Goal: Transaction & Acquisition: Purchase product/service

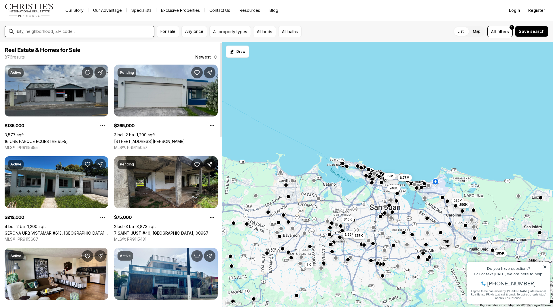
click at [68, 30] on input "text" at bounding box center [83, 31] width 135 height 5
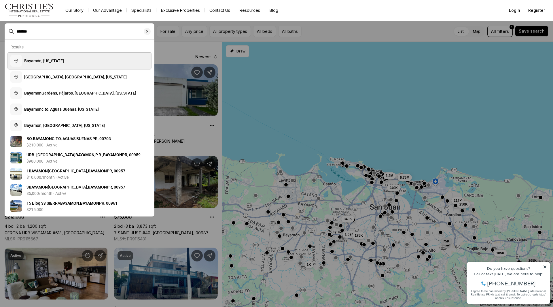
click at [67, 63] on button "Bayamón, [US_STATE]" at bounding box center [79, 61] width 143 height 16
type input "**********"
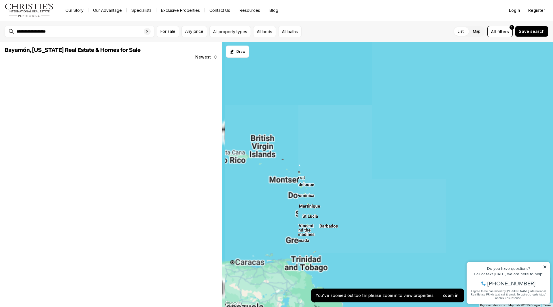
drag, startPoint x: 253, startPoint y: 156, endPoint x: 364, endPoint y: 161, distance: 110.7
click at [367, 161] on div at bounding box center [387, 174] width 331 height 265
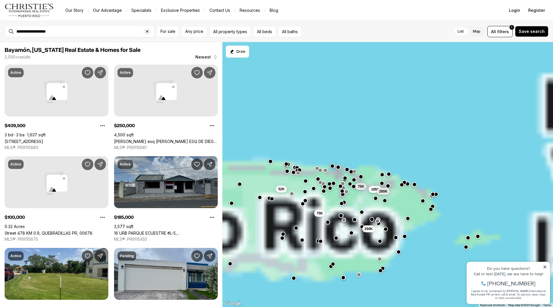
drag, startPoint x: 293, startPoint y: 173, endPoint x: 384, endPoint y: 154, distance: 93.3
click at [336, 155] on div "250K 75K 185K 265K 75K 52K" at bounding box center [387, 174] width 331 height 265
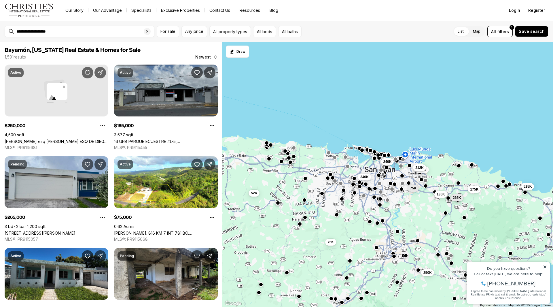
drag, startPoint x: 300, startPoint y: 166, endPoint x: 338, endPoint y: 164, distance: 37.5
click at [338, 164] on div "250K 75K 525K 175K 185K 265K 75K 52K 240K 250K 212K 340K" at bounding box center [387, 174] width 331 height 265
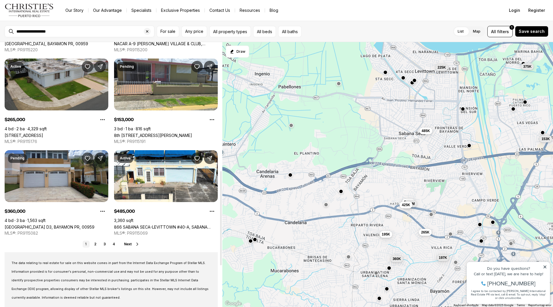
scroll to position [374, 0]
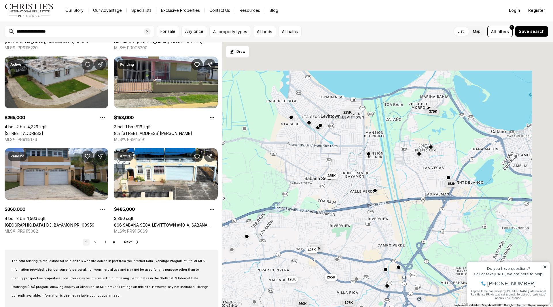
drag, startPoint x: 407, startPoint y: 154, endPoint x: 305, endPoint y: 202, distance: 113.0
click at [305, 202] on div "375K 225K 125K 595K 197K 1.2M 425K 153K 265K 195K 360K 485K" at bounding box center [387, 174] width 331 height 265
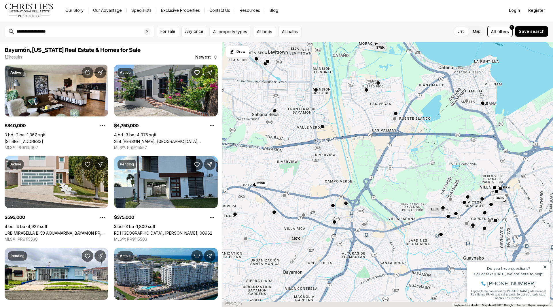
drag, startPoint x: 395, startPoint y: 189, endPoint x: 350, endPoint y: 121, distance: 81.5
click at [350, 121] on div "375K 225K 595K 197K 795K 478K 4.75M 1.1M 340K 895K 170K 185K" at bounding box center [387, 174] width 331 height 265
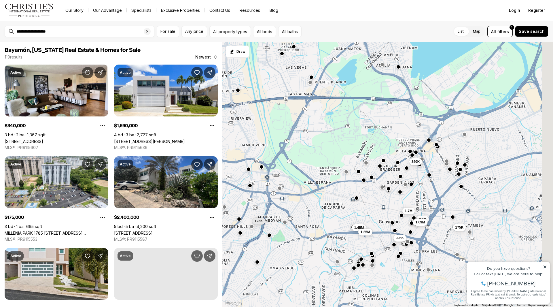
drag, startPoint x: 396, startPoint y: 196, endPoint x: 287, endPoint y: 160, distance: 115.0
click at [287, 160] on div "375K 595K 197K 340K 995K 1.7M 2.4M 175K 1.69M 125K 1.45M 1.25M" at bounding box center [387, 174] width 331 height 265
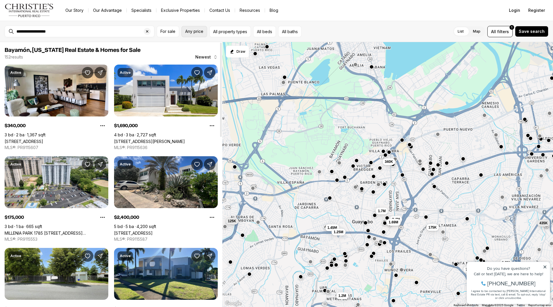
click at [203, 31] on span "Any price" at bounding box center [194, 31] width 18 height 5
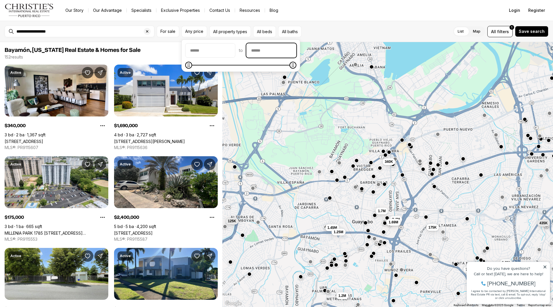
click at [289, 53] on input "priceMax" at bounding box center [272, 50] width 50 height 14
type input "********"
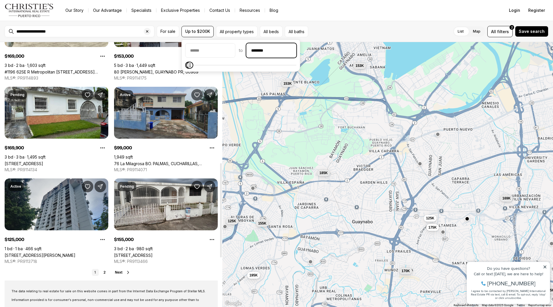
scroll to position [346, 0]
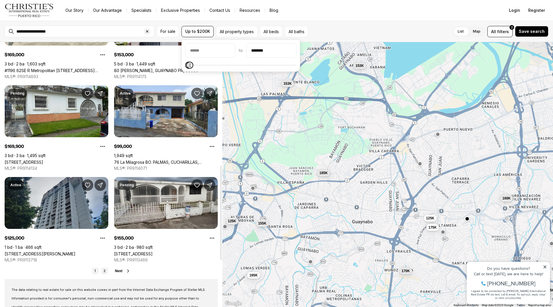
click at [104, 268] on link "2" at bounding box center [104, 270] width 7 height 7
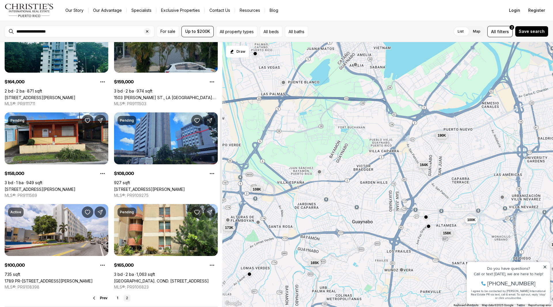
scroll to position [144, 0]
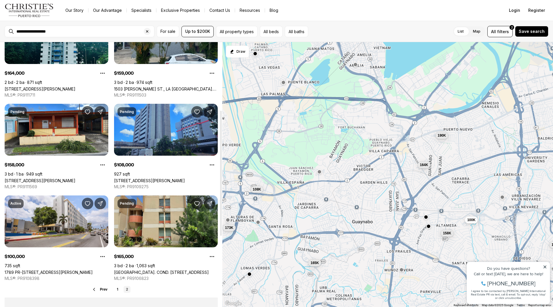
click at [169, 270] on link "[GEOGRAPHIC_DATA]. COND. [STREET_ADDRESS]" at bounding box center [161, 272] width 95 height 5
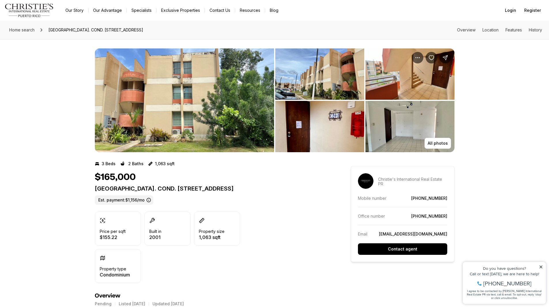
click at [393, 120] on img "View image gallery" at bounding box center [409, 126] width 89 height 51
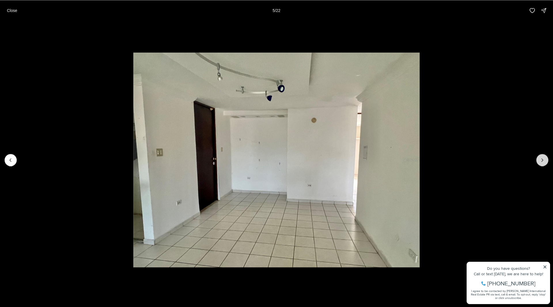
click at [539, 158] on button "Next slide" at bounding box center [542, 160] width 12 height 12
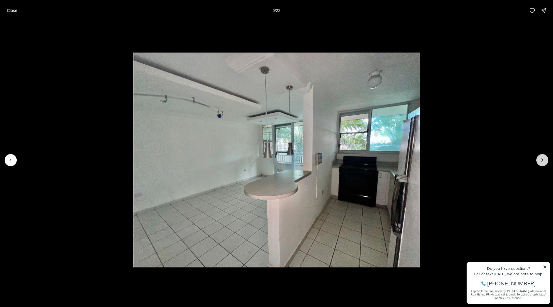
click at [539, 158] on button "Next slide" at bounding box center [542, 160] width 12 height 12
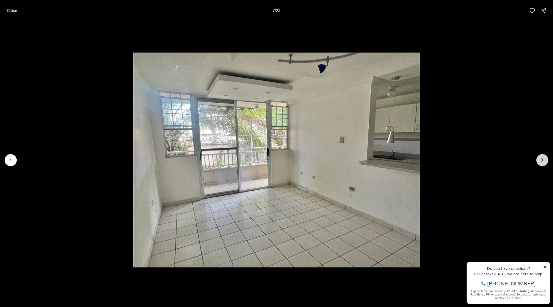
click at [539, 158] on button "Next slide" at bounding box center [542, 160] width 12 height 12
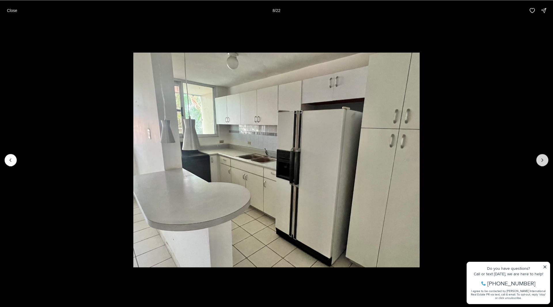
click at [539, 158] on button "Next slide" at bounding box center [542, 160] width 12 height 12
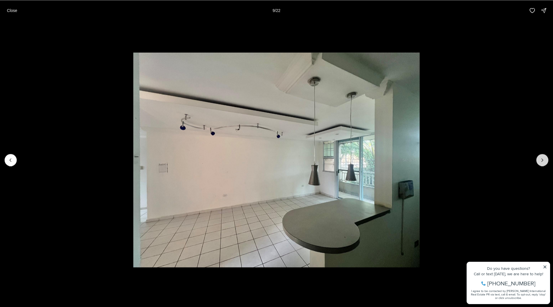
click at [539, 158] on button "Next slide" at bounding box center [542, 160] width 12 height 12
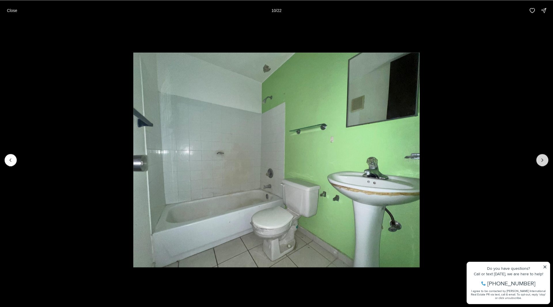
click at [539, 158] on button "Next slide" at bounding box center [542, 160] width 12 height 12
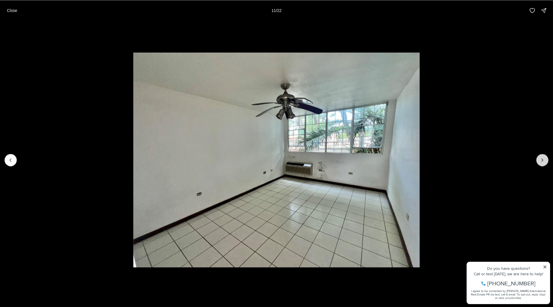
click at [539, 158] on button "Next slide" at bounding box center [542, 160] width 12 height 12
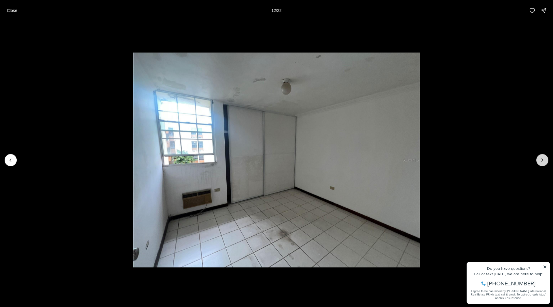
click at [539, 158] on button "Next slide" at bounding box center [542, 160] width 12 height 12
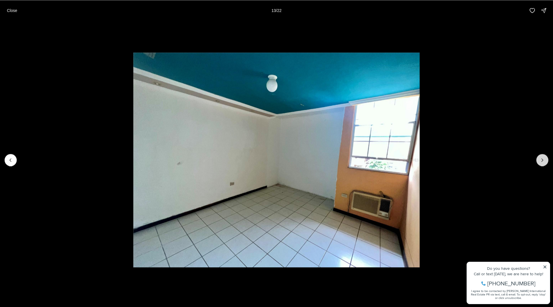
click at [539, 158] on button "Next slide" at bounding box center [542, 160] width 12 height 12
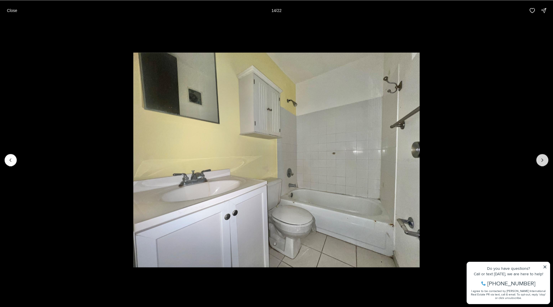
click at [539, 158] on button "Next slide" at bounding box center [542, 160] width 12 height 12
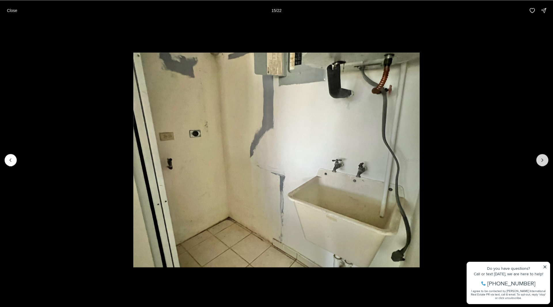
click at [539, 158] on button "Next slide" at bounding box center [542, 160] width 12 height 12
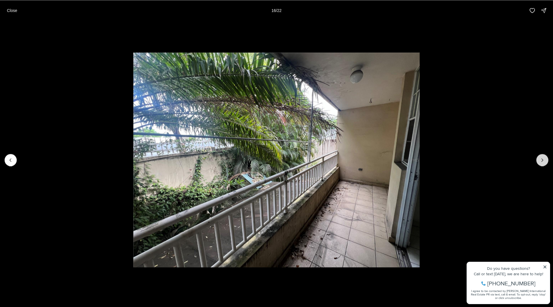
click at [539, 158] on button "Next slide" at bounding box center [542, 160] width 12 height 12
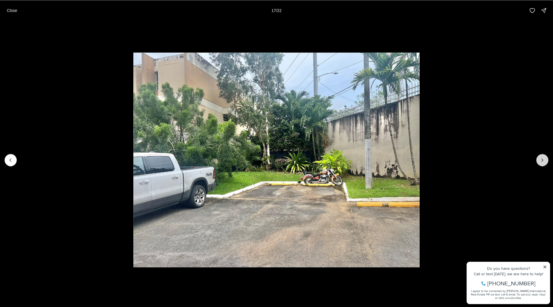
click at [539, 158] on button "Next slide" at bounding box center [542, 160] width 12 height 12
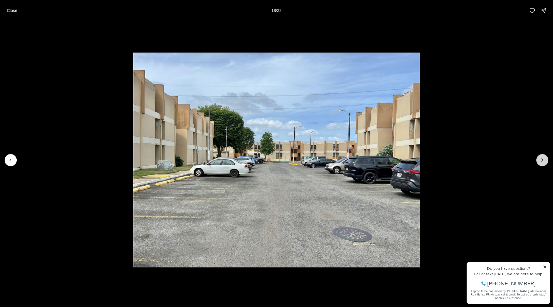
click at [539, 158] on button "Next slide" at bounding box center [542, 160] width 12 height 12
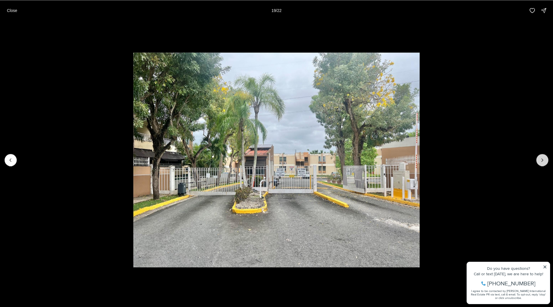
click at [539, 158] on button "Next slide" at bounding box center [542, 160] width 12 height 12
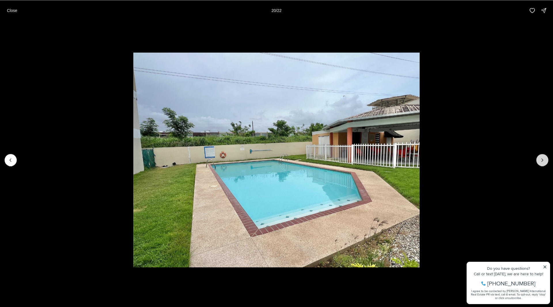
click at [539, 158] on button "Next slide" at bounding box center [542, 160] width 12 height 12
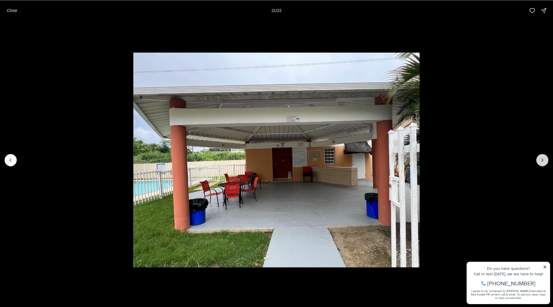
click at [539, 158] on button "Next slide" at bounding box center [542, 160] width 12 height 12
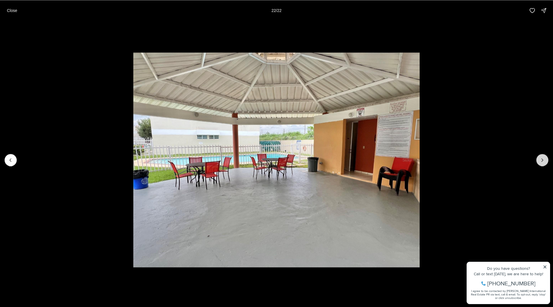
click at [539, 158] on div at bounding box center [542, 160] width 12 height 12
click at [13, 12] on p "Close" at bounding box center [12, 10] width 10 height 5
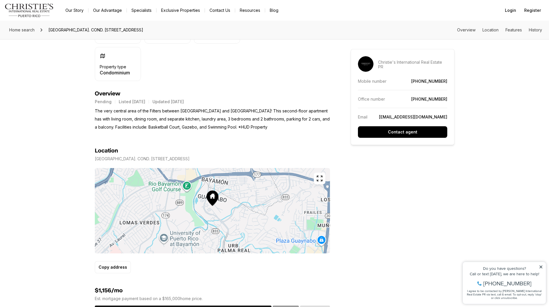
scroll to position [202, 0]
